Goal: Task Accomplishment & Management: Manage account settings

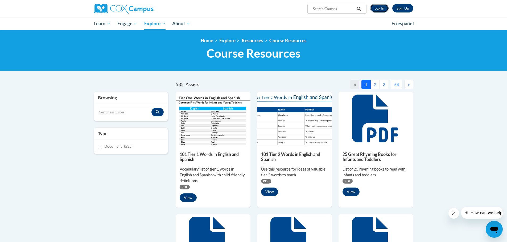
click at [380, 7] on link "Log In" at bounding box center [379, 8] width 18 height 9
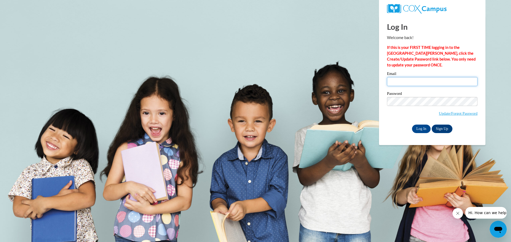
click at [395, 81] on input "Email" at bounding box center [432, 81] width 90 height 9
type input "cheryl.foster@clayton.k12.ga.us"
click at [412, 125] on input "Log In" at bounding box center [421, 129] width 19 height 9
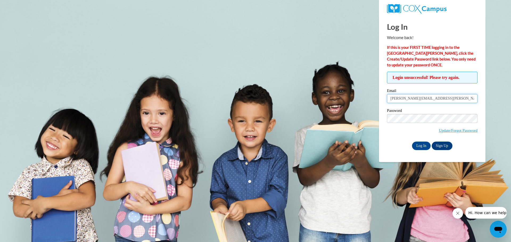
drag, startPoint x: 444, startPoint y: 100, endPoint x: 387, endPoint y: 103, distance: 57.1
click at [387, 103] on span "cheryl.foster@clayton.k12.ga.us" at bounding box center [432, 98] width 90 height 9
type input "cmccurty@bellsouth.net"
click at [418, 143] on input "Log In" at bounding box center [421, 146] width 19 height 9
drag, startPoint x: 432, startPoint y: 97, endPoint x: 409, endPoint y: 97, distance: 23.7
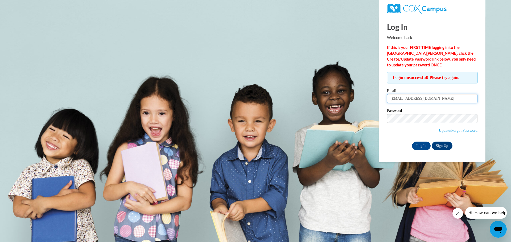
click at [409, 97] on input "cmccurty@bellsouth.net" at bounding box center [432, 98] width 90 height 9
type input "cmccurty@gmail.com"
click at [412, 142] on input "Log In" at bounding box center [421, 146] width 19 height 9
click at [419, 144] on input "Log In" at bounding box center [421, 146] width 19 height 9
click at [419, 145] on input "Log In" at bounding box center [421, 146] width 19 height 9
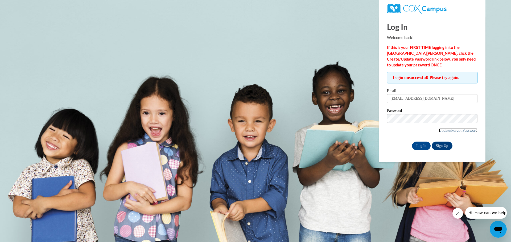
click at [441, 129] on link "Update/Forgot Password" at bounding box center [458, 131] width 39 height 4
click at [463, 129] on link "Update/Forgot Password" at bounding box center [458, 131] width 39 height 4
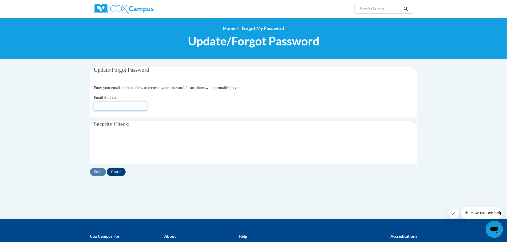
click at [96, 104] on input "Email Address" at bounding box center [120, 106] width 53 height 9
type input "[EMAIL_ADDRESS][DOMAIN_NAME]"
click at [97, 170] on input "Send" at bounding box center [98, 172] width 16 height 9
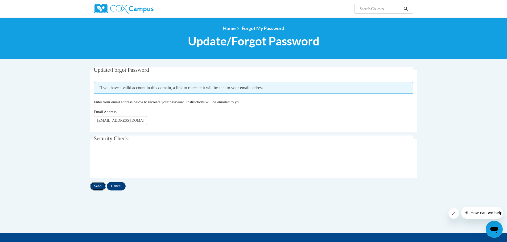
click at [96, 185] on input "Send" at bounding box center [98, 186] width 16 height 9
click at [94, 187] on input "Send" at bounding box center [98, 186] width 16 height 9
click at [135, 7] on img at bounding box center [124, 9] width 60 height 10
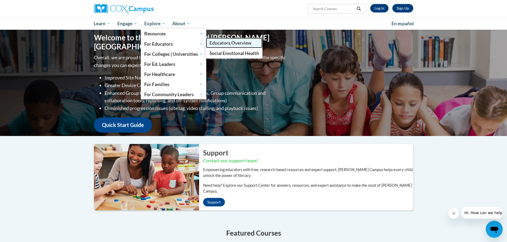
click at [229, 42] on span "Educators Overview" at bounding box center [230, 43] width 42 height 6
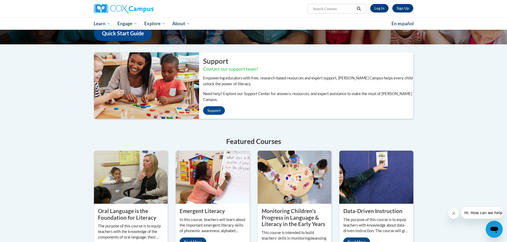
scroll to position [133, 0]
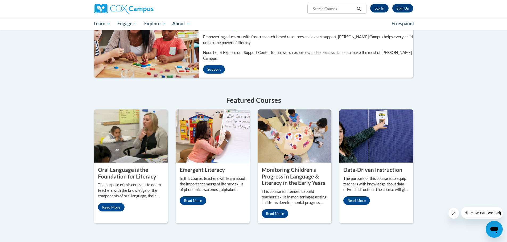
click at [121, 183] on p "The purpose of this course is to equip teachers with the knowledge of the compo…" at bounding box center [131, 191] width 66 height 17
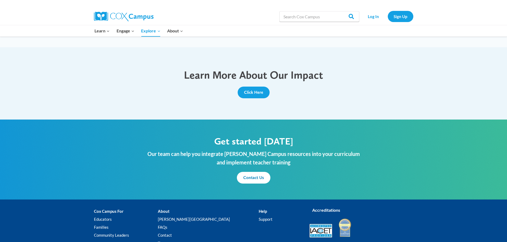
scroll to position [585, 0]
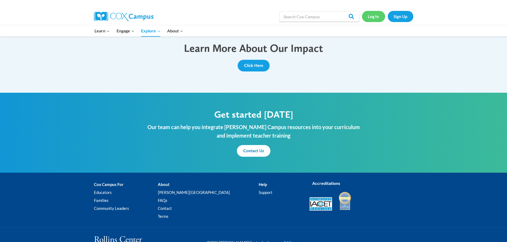
click at [371, 15] on link "Log In" at bounding box center [373, 16] width 23 height 11
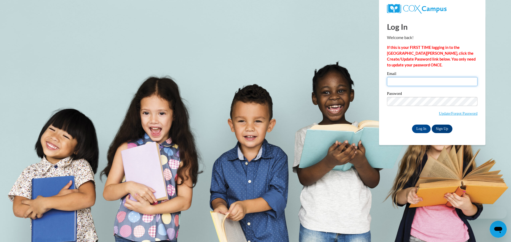
click at [395, 83] on input "Email" at bounding box center [432, 81] width 90 height 9
type input "cmccurty@gmail.com"
click at [412, 125] on input "Log In" at bounding box center [421, 129] width 19 height 9
click at [418, 129] on input "Log In" at bounding box center [421, 129] width 19 height 9
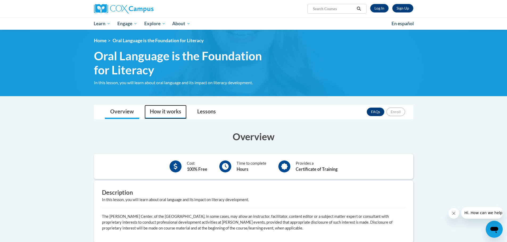
click at [162, 112] on link "How it works" at bounding box center [165, 112] width 42 height 14
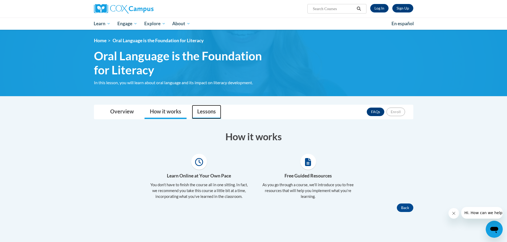
click at [206, 112] on link "Lessons" at bounding box center [206, 112] width 29 height 14
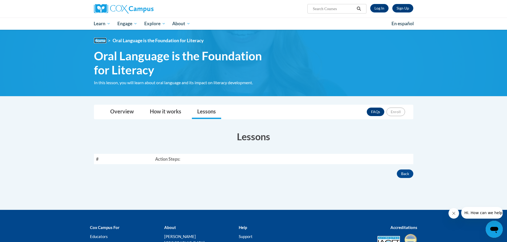
click at [101, 40] on link "Home" at bounding box center [100, 41] width 13 height 6
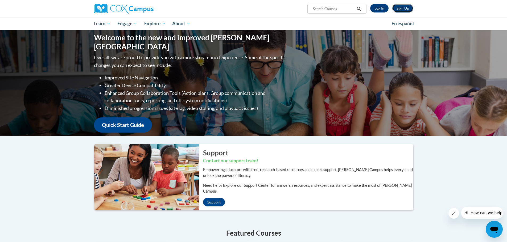
click at [405, 8] on link "Sign Up" at bounding box center [402, 8] width 21 height 9
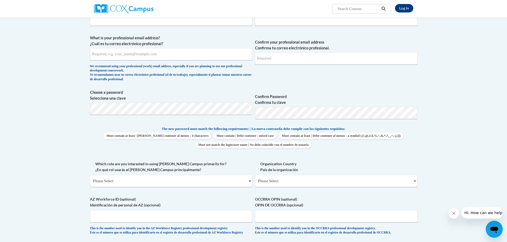
scroll to position [133, 0]
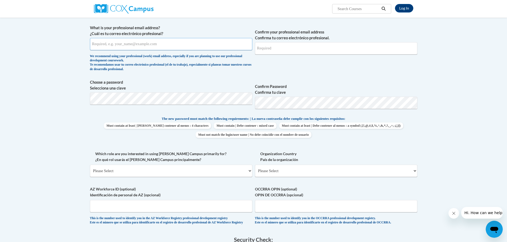
click at [109, 48] on input "What is your professional email address? ¿Cuál es tu correo electrónico profesi…" at bounding box center [171, 44] width 162 height 12
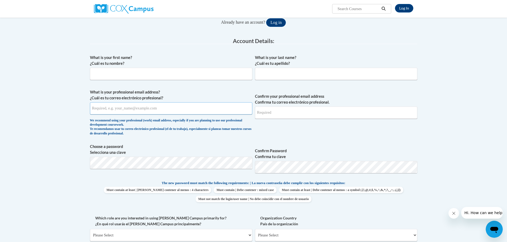
scroll to position [0, 0]
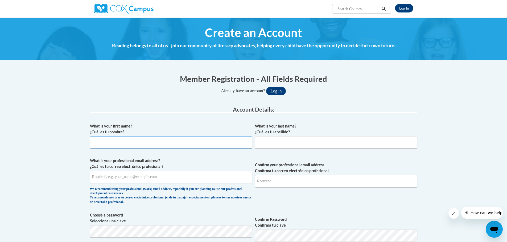
click at [113, 142] on input "What is your first name? ¿Cuál es tu nombre?" at bounding box center [171, 143] width 162 height 12
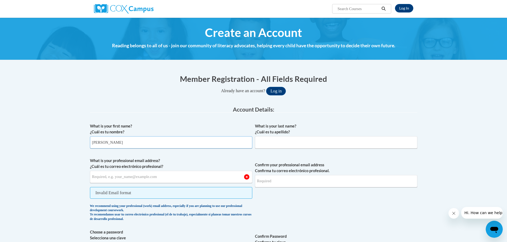
type input "Cheryl"
type input "Foster"
type input "cmccurty@gmail.com"
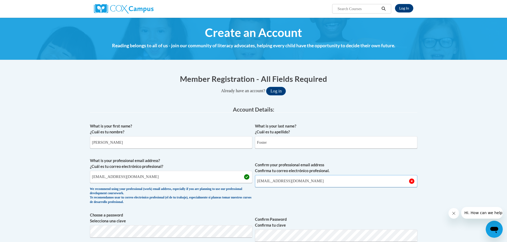
type input "cmccurty@gmail.com"
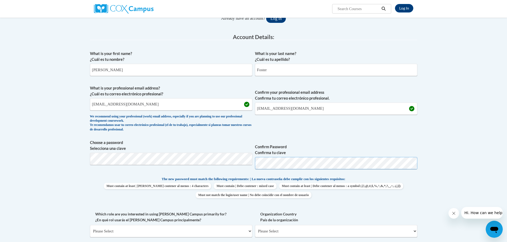
scroll to position [80, 0]
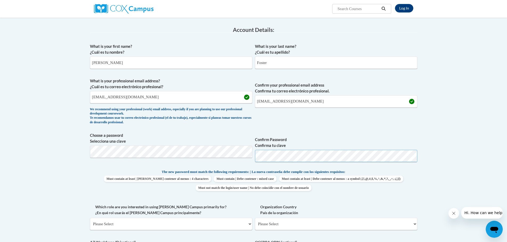
click at [253, 155] on span "Choose a password Selecciona una clave Confirm Password Confirma tu clave" at bounding box center [253, 150] width 327 height 34
click at [415, 179] on span "Must contain at least | Debe contener al menos : 4 characters Must contain | De…" at bounding box center [253, 183] width 327 height 15
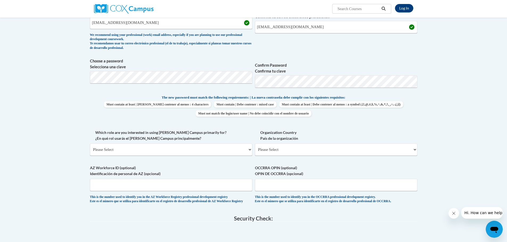
scroll to position [160, 0]
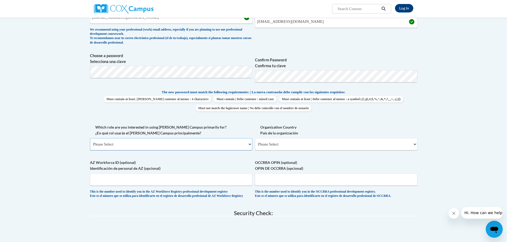
click at [249, 146] on select "Please Select College/University | Colegio/Universidad Community/Nonprofit Part…" at bounding box center [171, 144] width 162 height 12
select select "fbf2d438-af2f-41f8-98f1-81c410e29de3"
click at [90, 138] on select "Please Select College/University | Colegio/Universidad Community/Nonprofit Part…" at bounding box center [171, 144] width 162 height 12
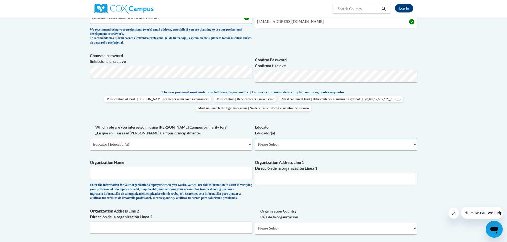
click at [413, 144] on select "Please Select Early Learning/Daycare Teacher/Family Home Care Provider | Maestr…" at bounding box center [336, 144] width 162 height 12
select select "8e40623d-54d0-45cd-9f92-5df65cd3f8cf"
click at [255, 138] on select "Please Select Early Learning/Daycare Teacher/Family Home Care Provider | Maestr…" at bounding box center [336, 144] width 162 height 12
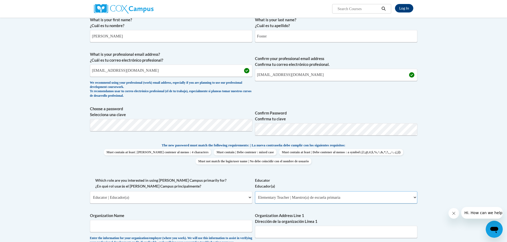
scroll to position [80, 0]
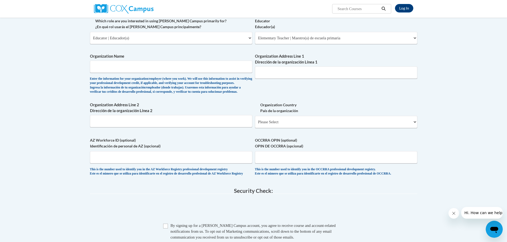
scroll to position [319, 0]
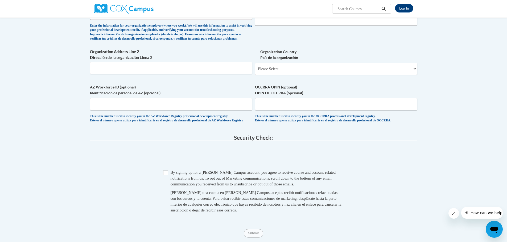
click at [163, 186] on div "Checkbox By signing up for a Cox Campus account, you agree to receive course an…" at bounding box center [253, 194] width 327 height 49
click at [165, 176] on input "Checkbox" at bounding box center [165, 173] width 5 height 5
click at [164, 176] on input "Checkbox" at bounding box center [165, 173] width 5 height 5
checkbox input "true"
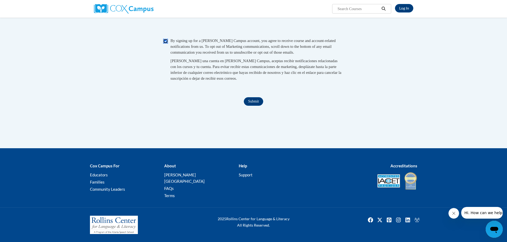
scroll to position [452, 0]
click at [253, 106] on input "Submit" at bounding box center [253, 101] width 19 height 9
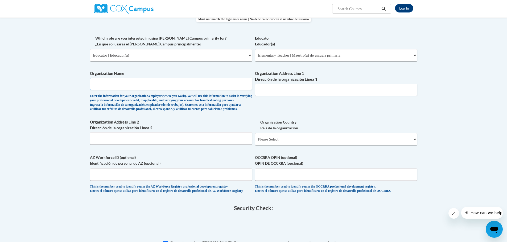
scroll to position [266, 0]
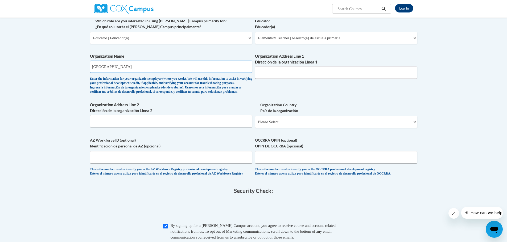
type input "Clayton County Public Schools"
click at [273, 71] on input "Organization Address Line 1 Dirección de la organización Línea 1" at bounding box center [336, 73] width 162 height 12
type input "1058 fifth Ave"
click at [413, 128] on select "Please Select United States | Estados Unidos Outside of the United States | Fue…" at bounding box center [336, 122] width 162 height 12
select select "ad49bcad-a171-4b2e-b99c-48b446064914"
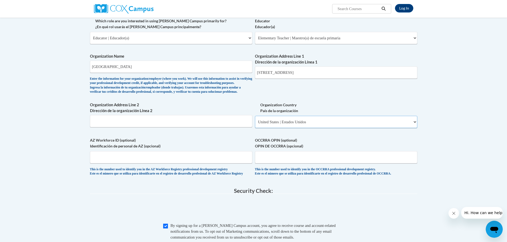
click at [255, 125] on select "Please Select United States | Estados Unidos Outside of the United States | Fue…" at bounding box center [336, 122] width 162 height 12
select select
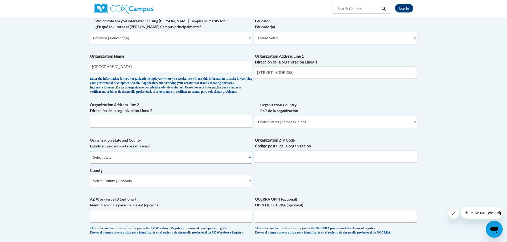
click at [251, 164] on select "Select State Alabama Alaska Arizona Arkansas California Colorado Connecticut De…" at bounding box center [171, 157] width 162 height 12
select select "[US_STATE]"
click at [90, 160] on select "Select State Alabama Alaska Arizona Arkansas California Colorado Connecticut De…" at bounding box center [171, 157] width 162 height 12
click at [271, 163] on input "Organization ZIP Code Código postal de la organización" at bounding box center [336, 157] width 162 height 12
type input "30236"
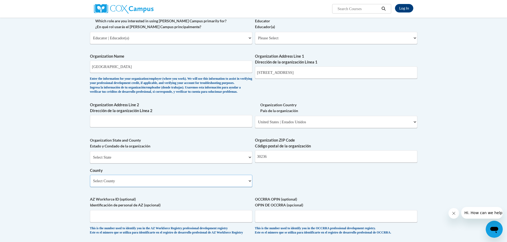
click at [249, 187] on select "Select County Appling Atkinson Bacon Baker Baldwin Banks Barrow Bartow Ben Hill…" at bounding box center [171, 181] width 162 height 12
select select "Clayton"
click at [90, 184] on select "Select County Appling Atkinson Bacon Baker Baldwin Banks Barrow Bartow Ben Hill…" at bounding box center [171, 181] width 162 height 12
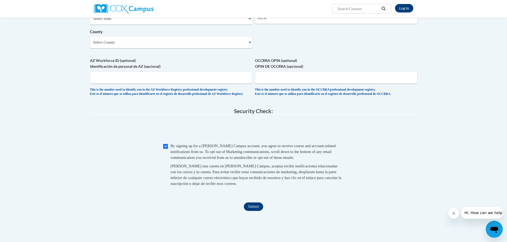
scroll to position [479, 0]
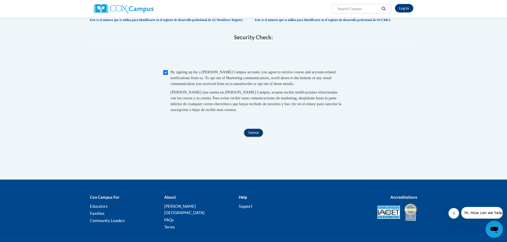
click at [252, 137] on input "Submit" at bounding box center [253, 133] width 19 height 9
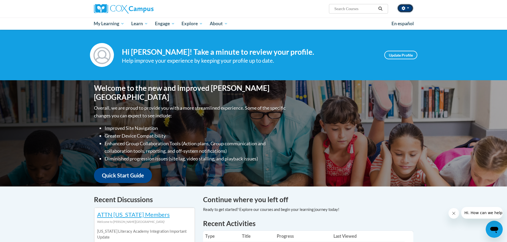
click at [409, 7] on span "button" at bounding box center [408, 7] width 2 height 1
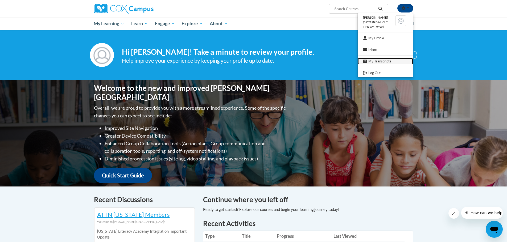
click at [377, 62] on link "My Transcripts" at bounding box center [385, 61] width 55 height 7
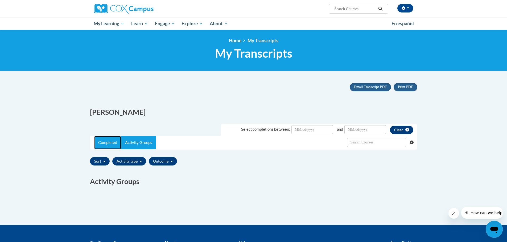
click at [108, 144] on link "Completed" at bounding box center [107, 142] width 27 height 13
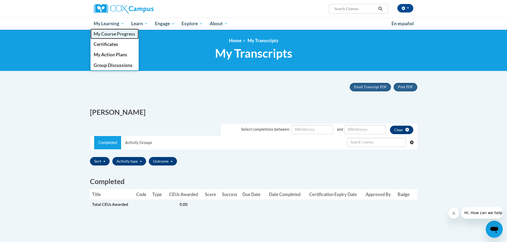
click at [105, 33] on span "My Course Progress" at bounding box center [115, 34] width 42 height 6
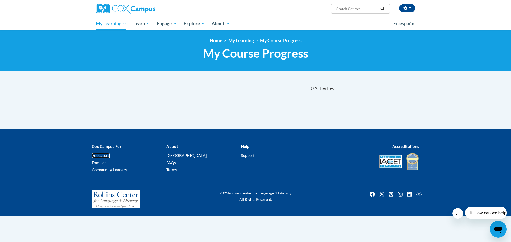
click at [102, 157] on link "Educators" at bounding box center [101, 155] width 18 height 5
click at [408, 8] on button "button" at bounding box center [407, 8] width 16 height 9
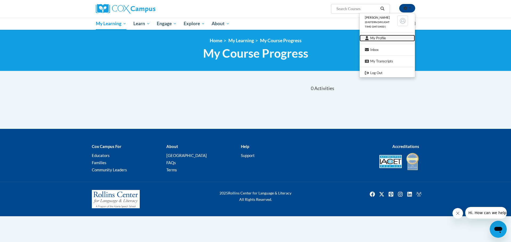
click at [377, 37] on link "My Profile" at bounding box center [387, 38] width 55 height 7
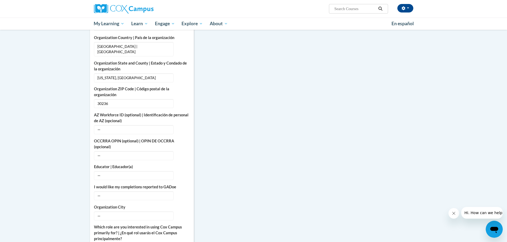
scroll to position [240, 0]
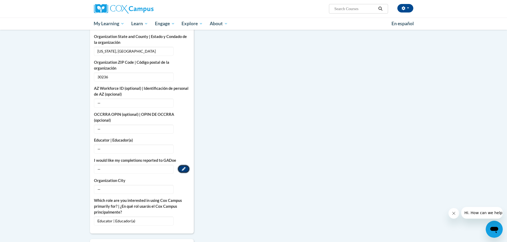
click at [184, 167] on icon "Custom profile fields" at bounding box center [184, 169] width 4 height 4
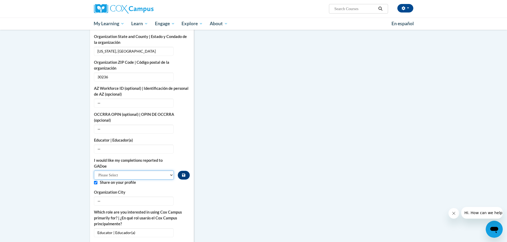
click at [172, 171] on select "Please Select Yes No" at bounding box center [134, 175] width 80 height 9
select select "603ba6f8-c7dd-435b-84cd-d4c8cfb77024"
click at [94, 171] on select "Please Select Yes No" at bounding box center [134, 175] width 80 height 9
click at [186, 197] on button "Edit" at bounding box center [183, 201] width 12 height 9
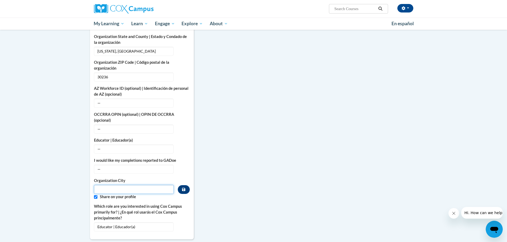
click at [148, 185] on input "Metadata input" at bounding box center [134, 189] width 80 height 9
type input "Jonesboro"
click at [183, 188] on icon "Custom profile fields" at bounding box center [183, 189] width 3 height 3
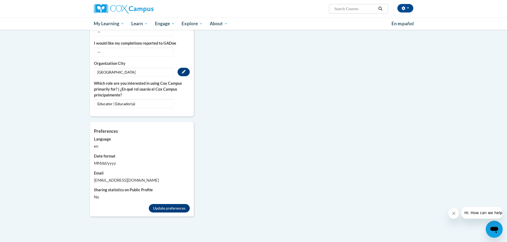
scroll to position [373, 0]
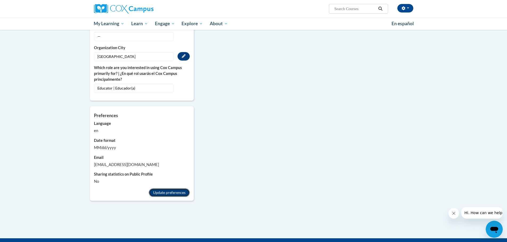
click at [169, 190] on button "Update preferences" at bounding box center [169, 193] width 41 height 9
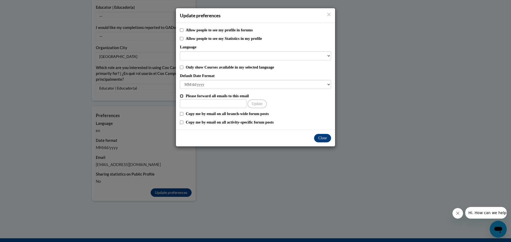
click at [181, 95] on input "Please forward all emails to this email" at bounding box center [181, 95] width 3 height 3
checkbox input "true"
click at [189, 101] on input "Other Email" at bounding box center [213, 103] width 67 height 9
type input "cmccurty@gmail.com"
click at [259, 104] on button "Update" at bounding box center [256, 104] width 19 height 9
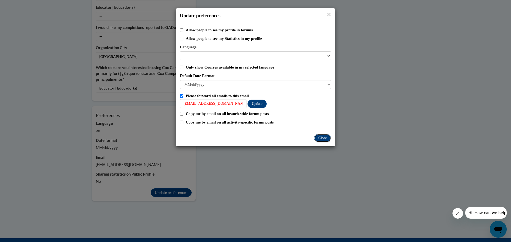
click at [324, 139] on button "Close" at bounding box center [322, 138] width 17 height 9
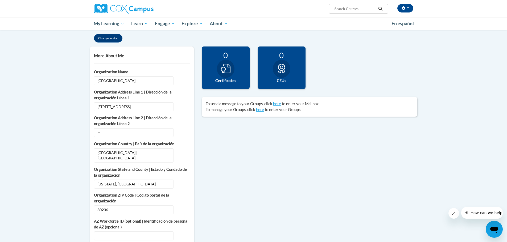
scroll to position [80, 0]
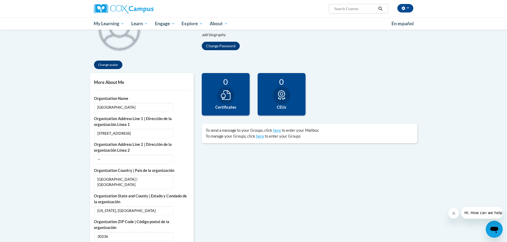
click at [278, 98] on icon at bounding box center [282, 95] width 10 height 10
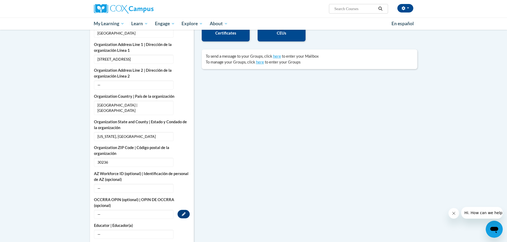
scroll to position [213, 0]
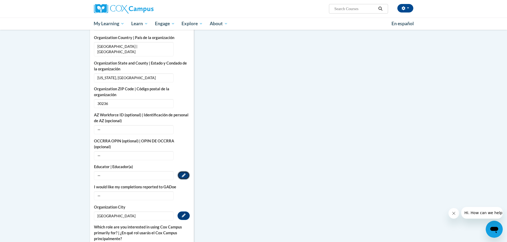
click at [184, 174] on icon "Custom profile fields" at bounding box center [184, 176] width 4 height 4
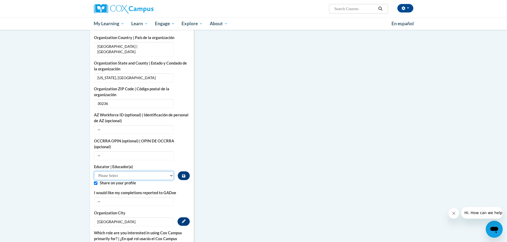
click at [171, 171] on select "Please Select Early Learning/Daycare Teacher/Family Home Care Provider | Maestr…" at bounding box center [134, 175] width 80 height 9
select select "8e40623d-54d0-45cd-9f92-5df65cd3f8cf"
click at [94, 171] on select "Please Select Early Learning/Daycare Teacher/Family Home Care Provider | Maestr…" at bounding box center [134, 175] width 80 height 9
click at [182, 200] on icon "Custom profile fields" at bounding box center [184, 202] width 4 height 4
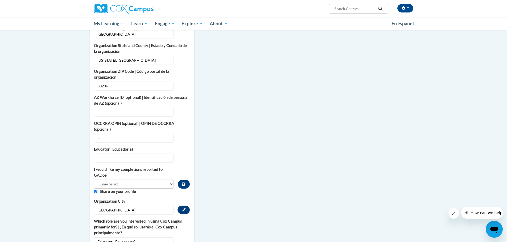
scroll to position [240, 0]
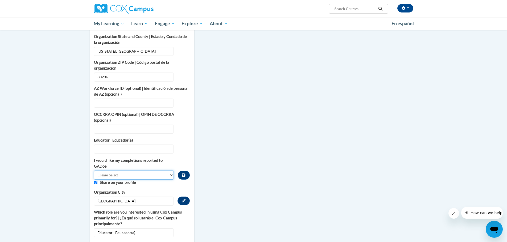
click at [171, 171] on select "Please Select Yes No" at bounding box center [134, 175] width 80 height 9
select select "603ba6f8-c7dd-435b-84cd-d4c8cfb77024"
click at [94, 171] on select "Please Select Yes No" at bounding box center [134, 175] width 80 height 9
click at [184, 174] on icon "Custom profile fields" at bounding box center [183, 176] width 3 height 4
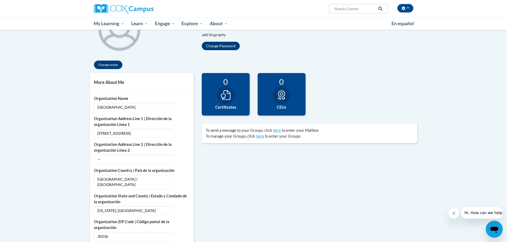
scroll to position [0, 0]
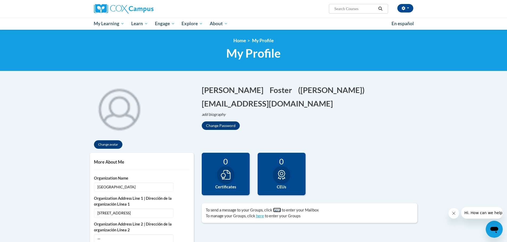
click at [276, 211] on link "here" at bounding box center [277, 210] width 8 height 5
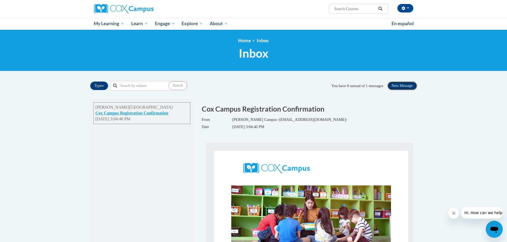
click at [402, 83] on button "New Message" at bounding box center [402, 86] width 30 height 9
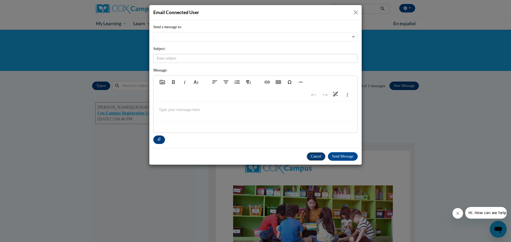
click at [311, 156] on button "Cancel" at bounding box center [316, 156] width 19 height 9
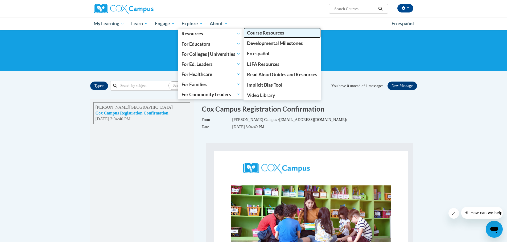
click at [264, 31] on span "Course Resources" at bounding box center [265, 33] width 37 height 6
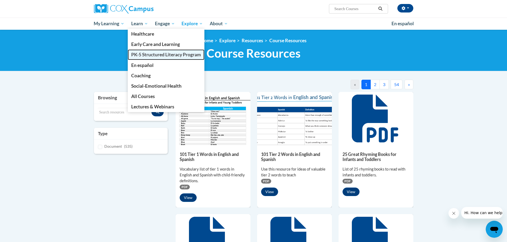
click at [144, 55] on span "PK-5 Structured Literacy Program" at bounding box center [166, 55] width 70 height 6
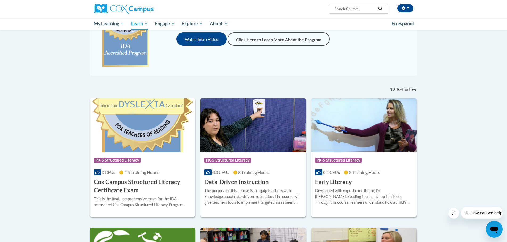
scroll to position [53, 0]
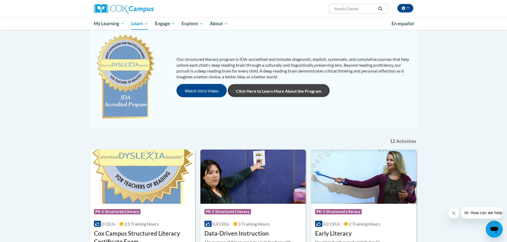
click at [273, 92] on link "Click Here to Learn More About the Program" at bounding box center [279, 90] width 102 height 13
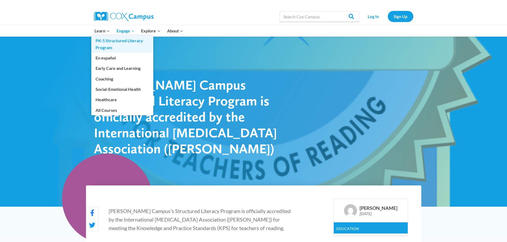
click at [104, 46] on link "PK-5 Structured Literacy Program" at bounding box center [122, 44] width 62 height 17
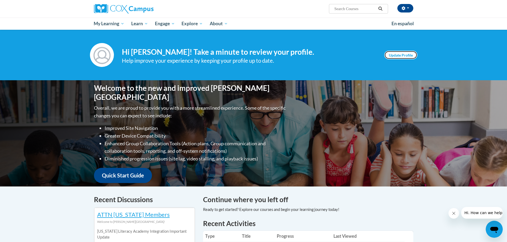
click at [401, 56] on link "Update Profile" at bounding box center [400, 55] width 33 height 9
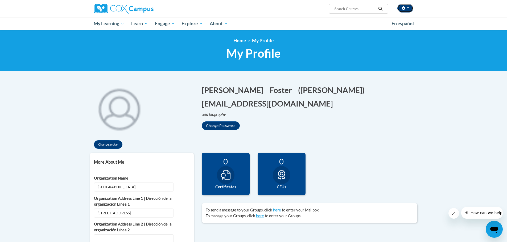
click at [408, 9] on button "button" at bounding box center [405, 8] width 16 height 9
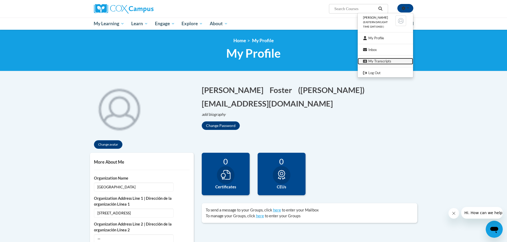
click at [373, 61] on link "My Transcripts" at bounding box center [385, 61] width 55 height 7
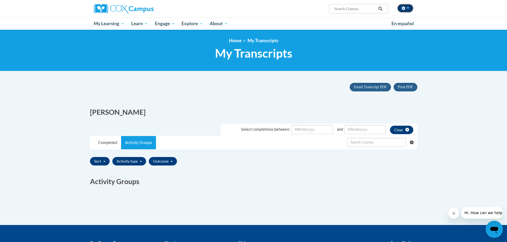
click at [407, 7] on span "button" at bounding box center [408, 7] width 2 height 1
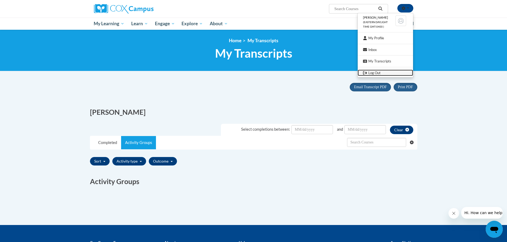
click at [373, 72] on link "Log Out" at bounding box center [385, 73] width 55 height 7
